Goal: Navigation & Orientation: Find specific page/section

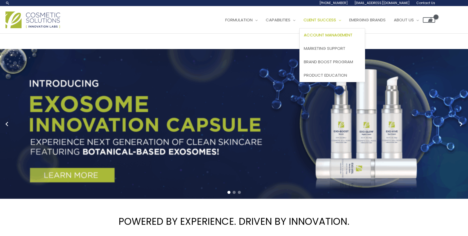
click at [324, 37] on span "Account Management" at bounding box center [328, 35] width 49 height 6
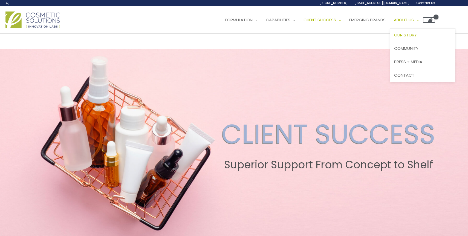
click at [417, 36] on span "Our Story" at bounding box center [405, 35] width 23 height 6
